Goal: Information Seeking & Learning: Learn about a topic

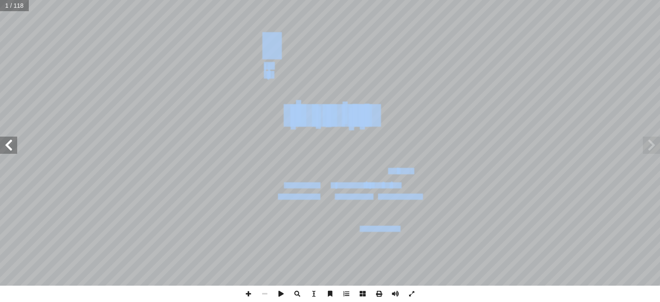
click at [16, 146] on div "ة َّ ي ِ لام ْ س إ ال� ُ ة َ ي ِ ب ْ ر َّ الت ليف: أ فريق الت� ٧ ُ زء ُ الج ل َ…" at bounding box center [330, 143] width 660 height 286
click at [10, 151] on span at bounding box center [8, 145] width 17 height 17
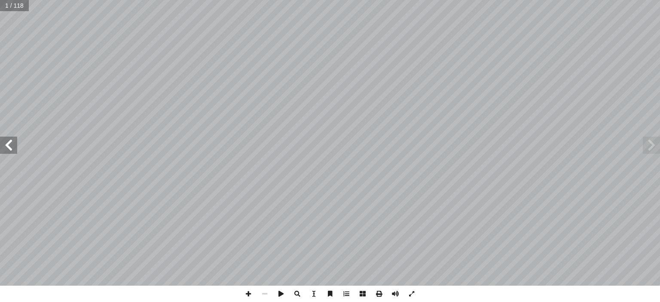
click at [11, 151] on span at bounding box center [8, 145] width 17 height 17
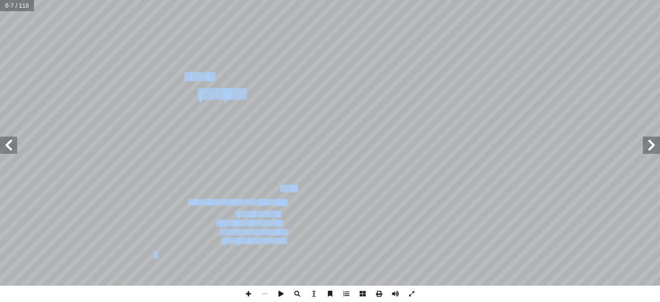
click at [12, 152] on span at bounding box center [8, 145] width 17 height 17
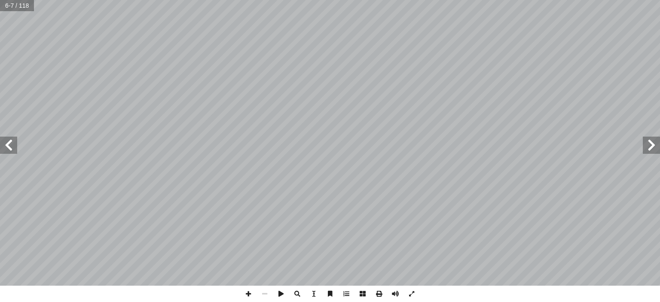
click at [12, 152] on span at bounding box center [8, 145] width 17 height 17
click at [253, 295] on span at bounding box center [248, 294] width 16 height 16
